Goal: Transaction & Acquisition: Purchase product/service

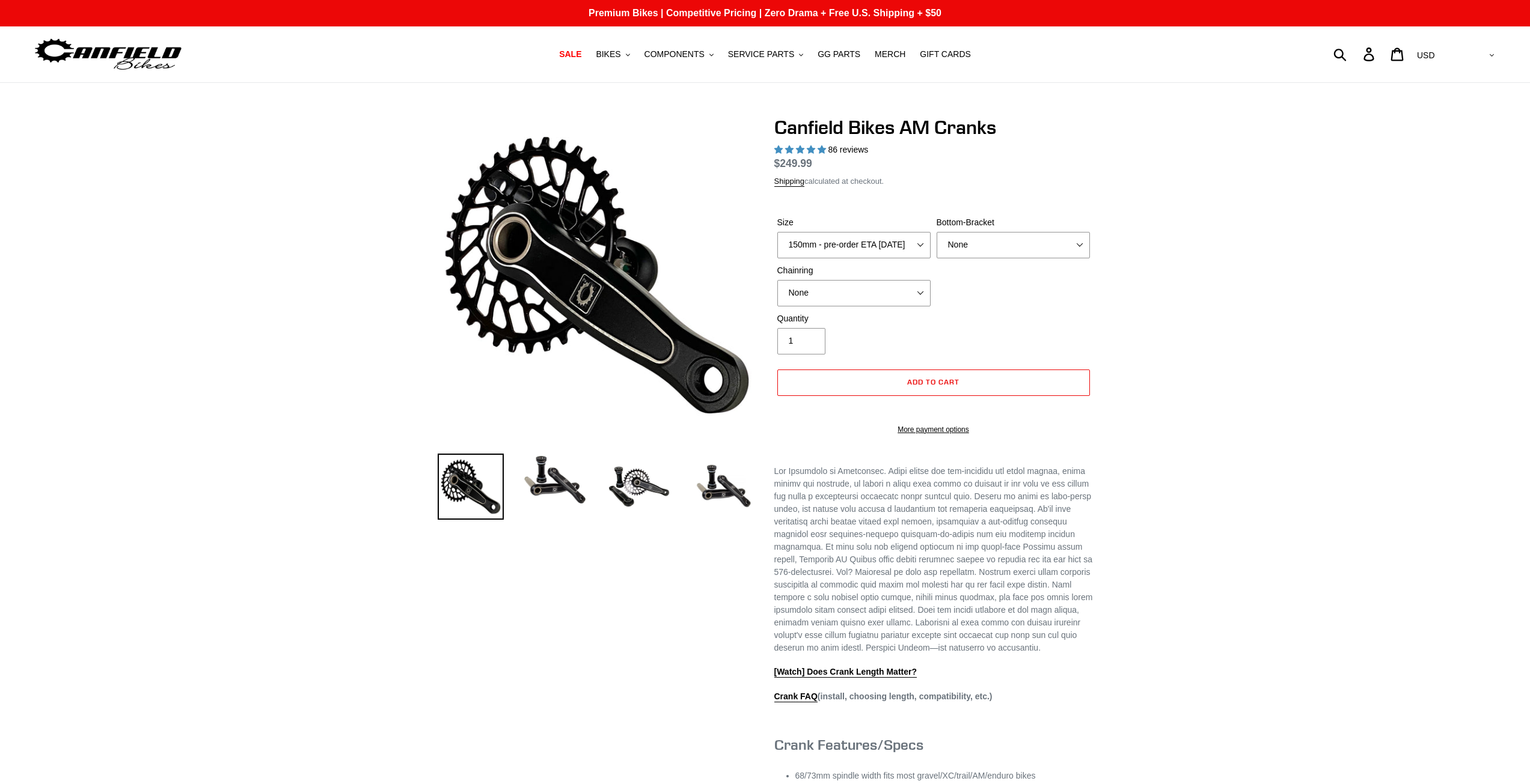
select select "highest-rating"
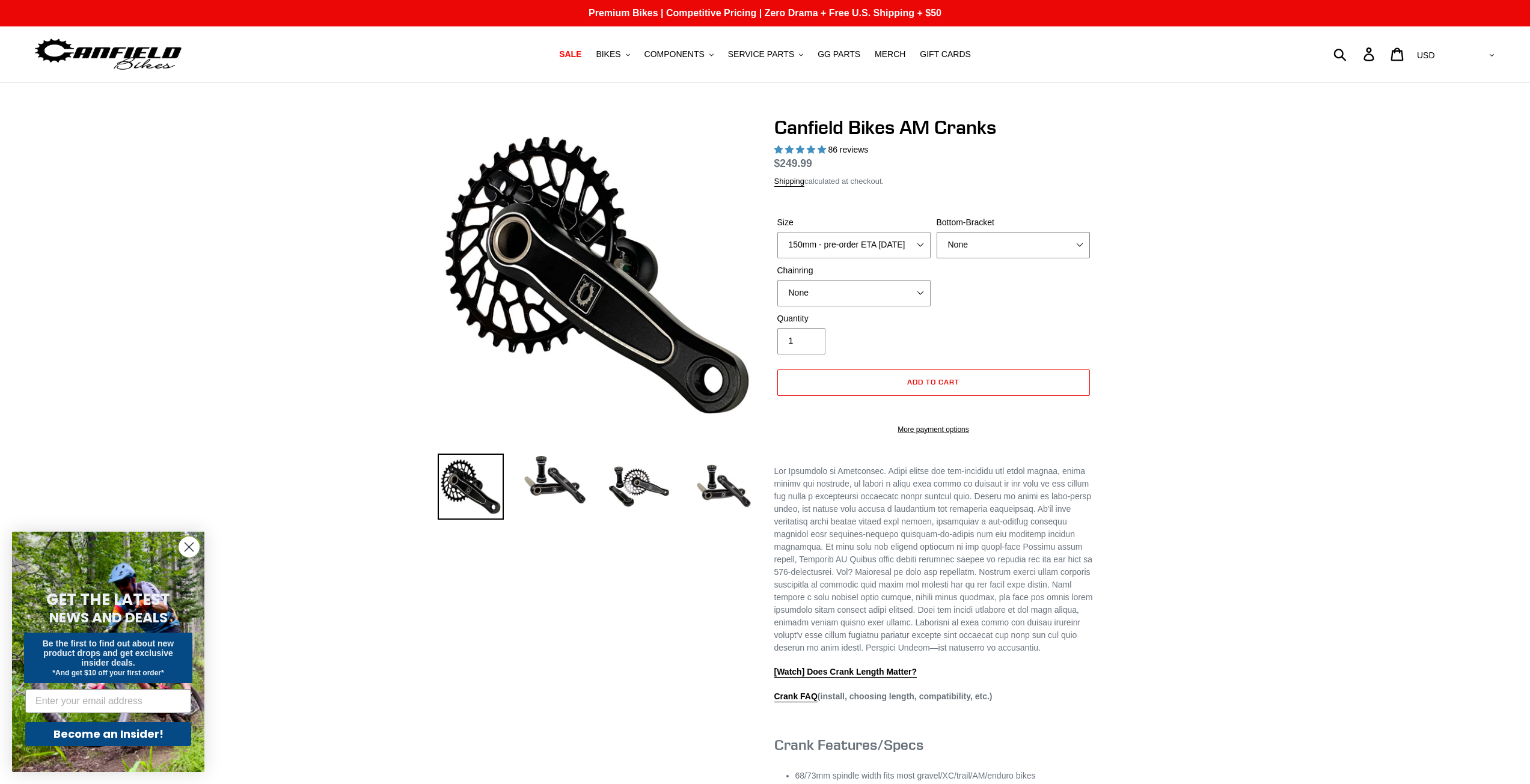
click at [968, 241] on select "None BSA Threaded 68/73mm Press Fit PF92" at bounding box center [1013, 245] width 153 height 26
select select "BSA Threaded 68/73mm"
click at [936, 246] on select "None BSA Threaded 68/73mm Press Fit PF92" at bounding box center [1013, 245] width 153 height 26
click at [873, 303] on select "None 30t Round (Boost 148) 30t Oval (Boost 148) 32t Round (Boost 148) 32t Oval …" at bounding box center [854, 292] width 153 height 26
select select "30t Round (Boost 148)"
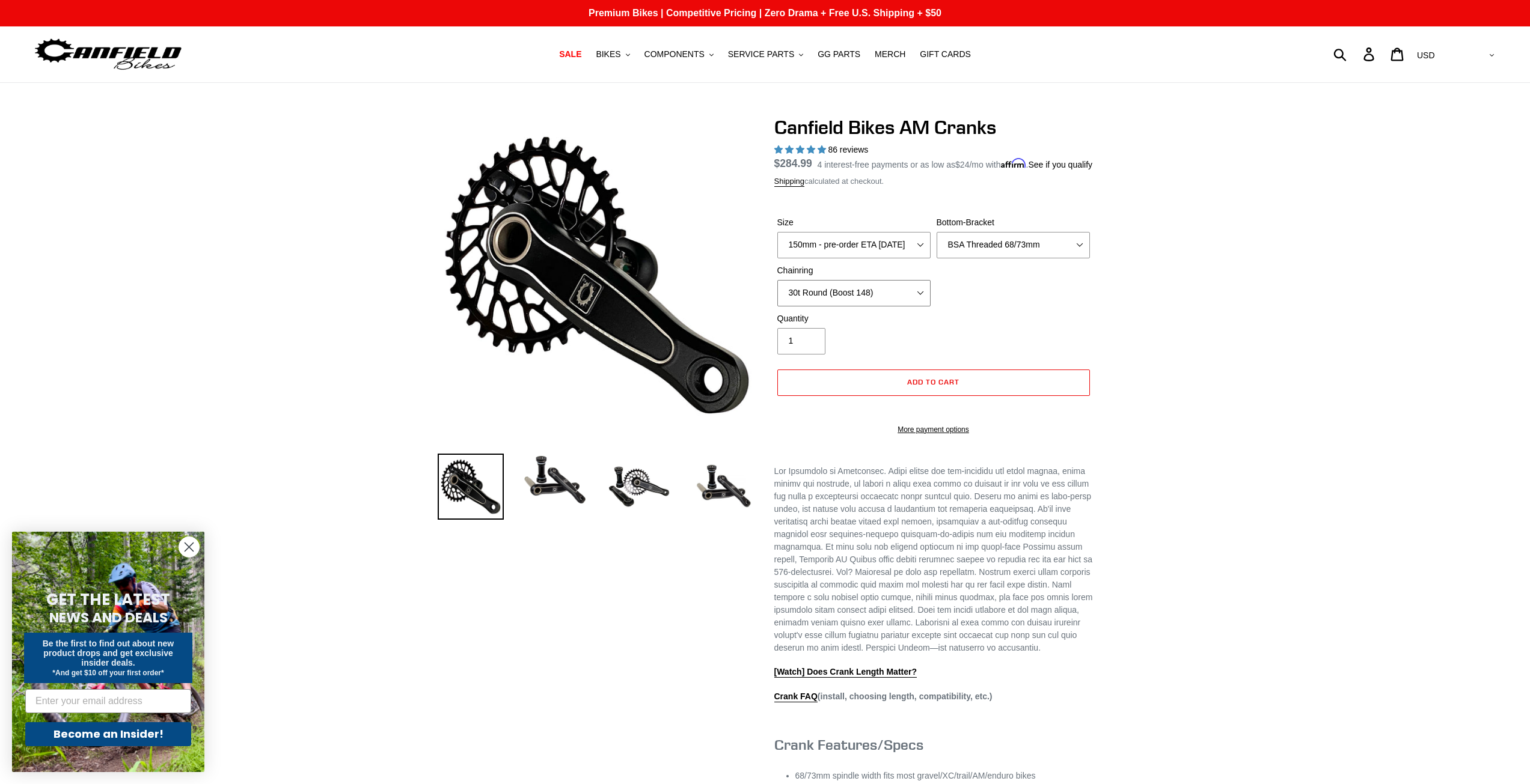
click at [777, 294] on select "None 30t Round (Boost 148) 30t Oval (Boost 148) 32t Round (Boost 148) 32t Oval …" at bounding box center [854, 292] width 153 height 26
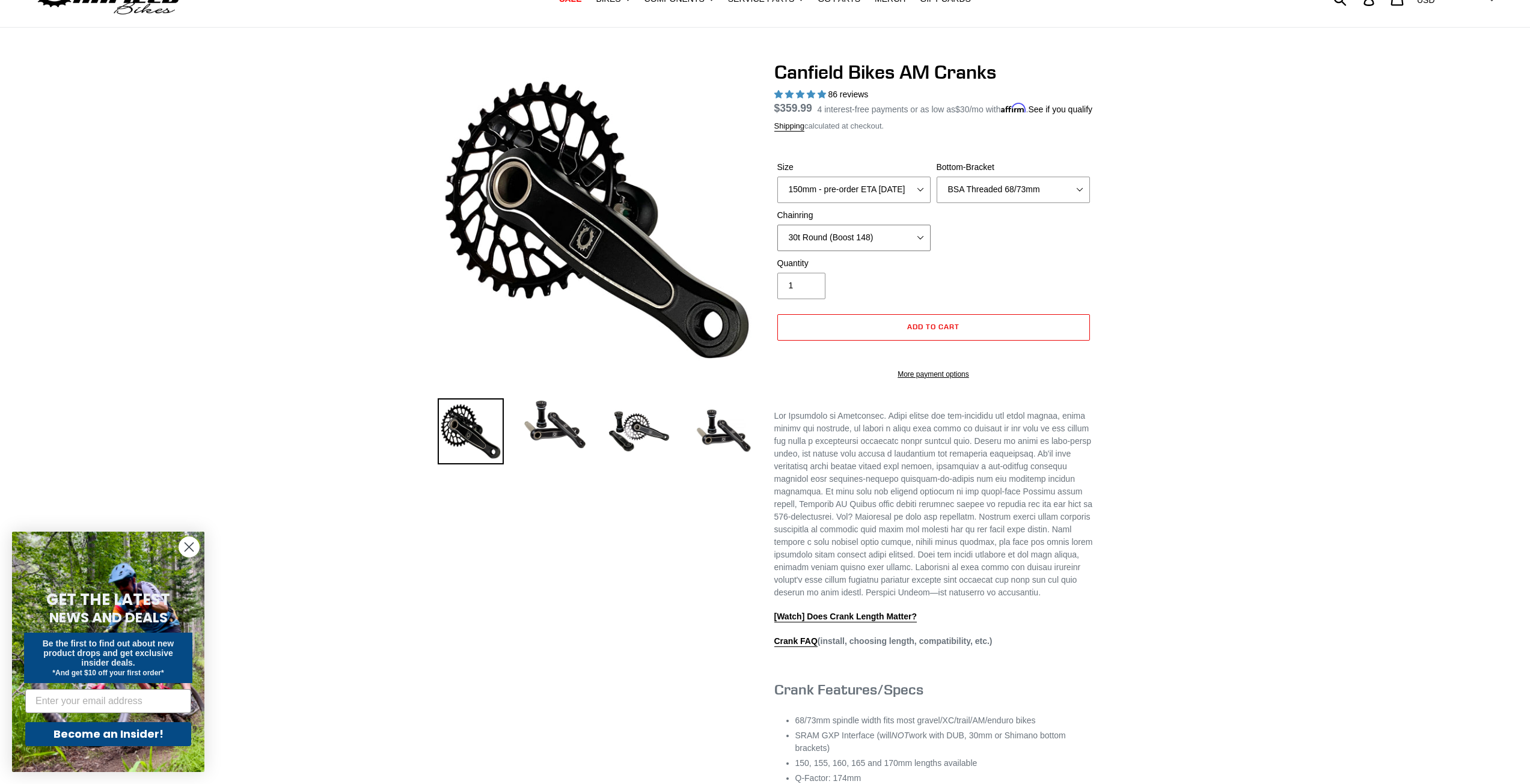
scroll to position [60, 0]
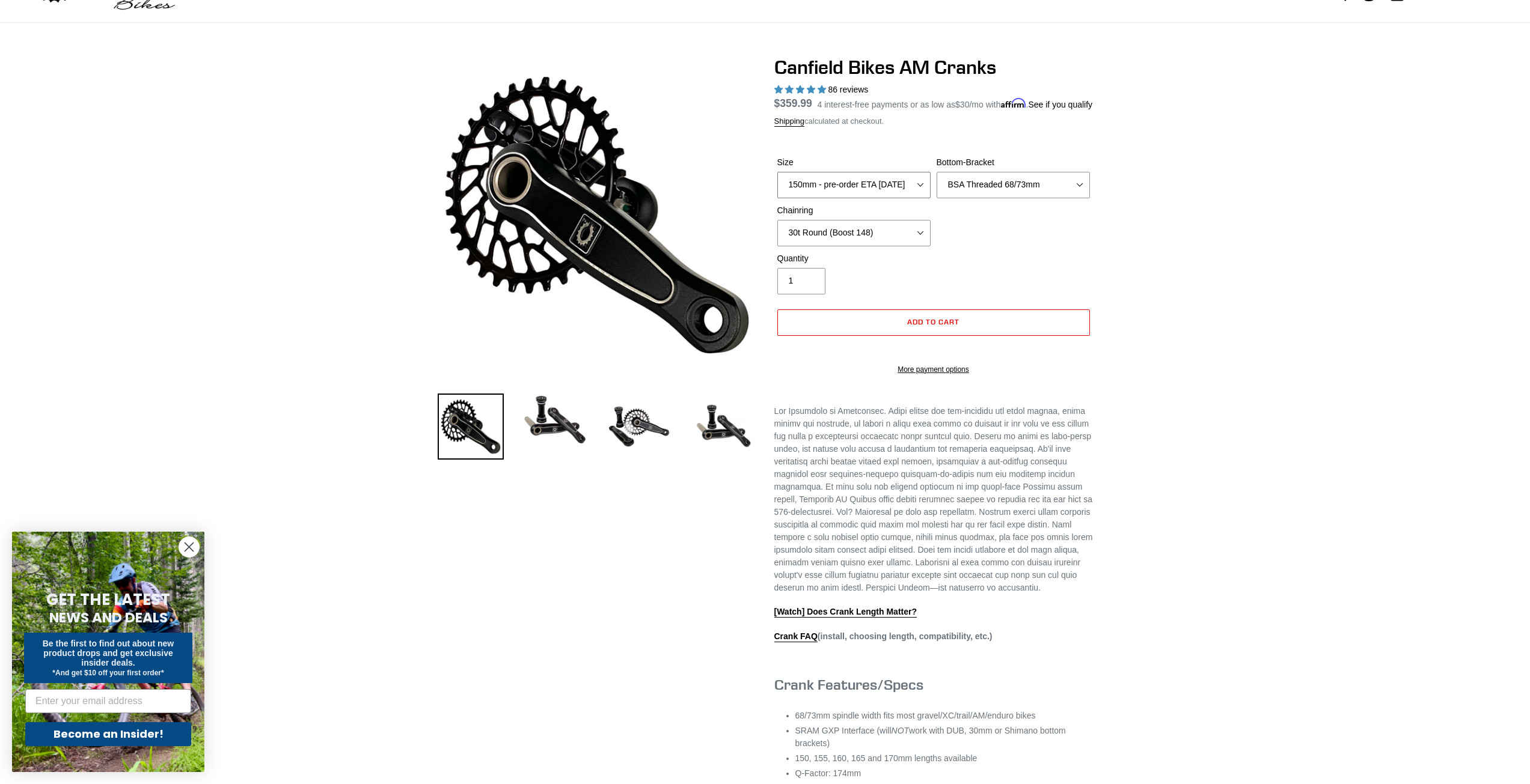
click at [803, 198] on select "150mm - pre-order ETA [DATE] 155mm - pre-order ETA [DATE] 160mm - pre-order ETA…" at bounding box center [854, 185] width 153 height 26
